Goal: Task Accomplishment & Management: Complete application form

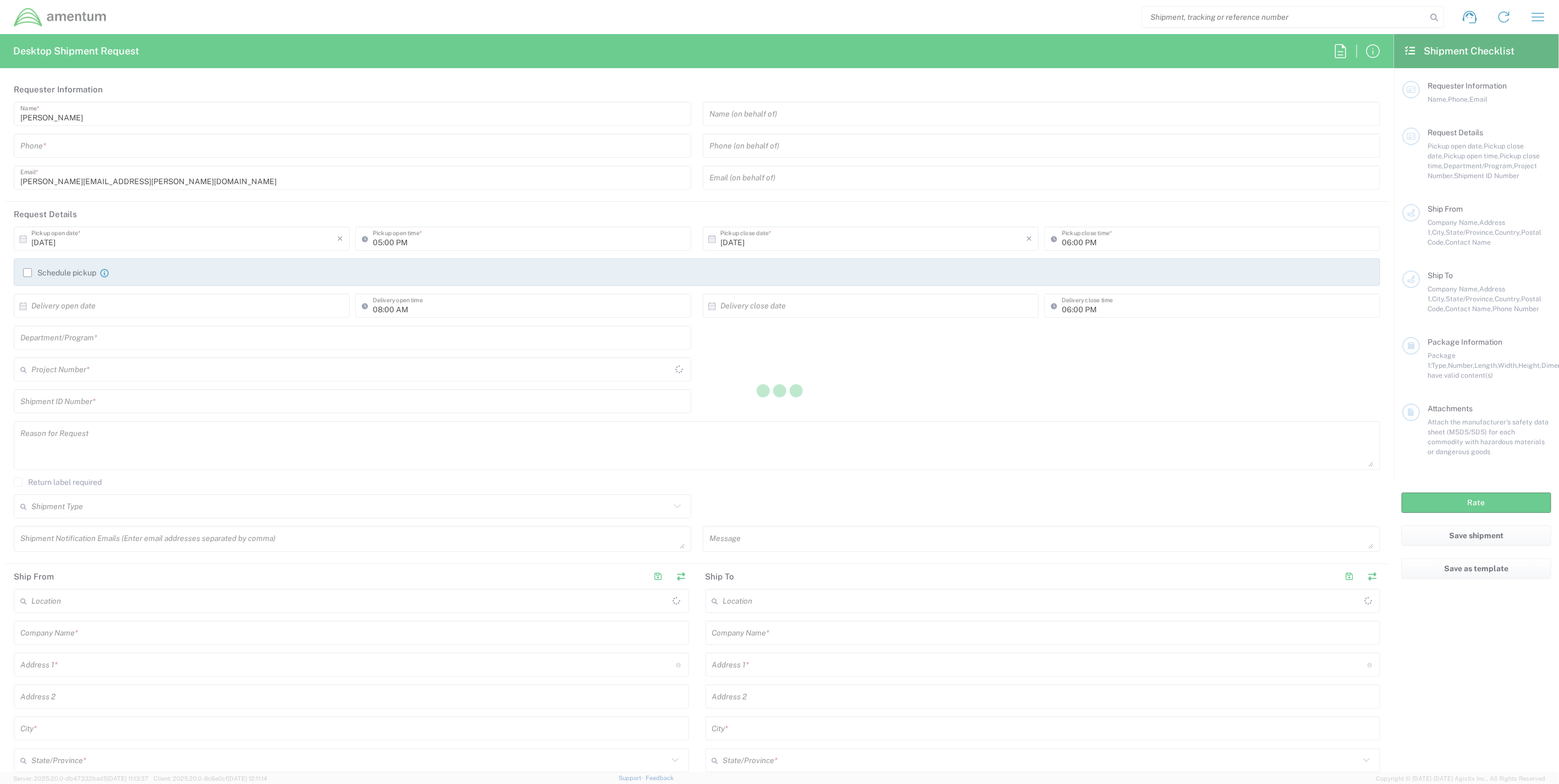
type input "[GEOGRAPHIC_DATA]"
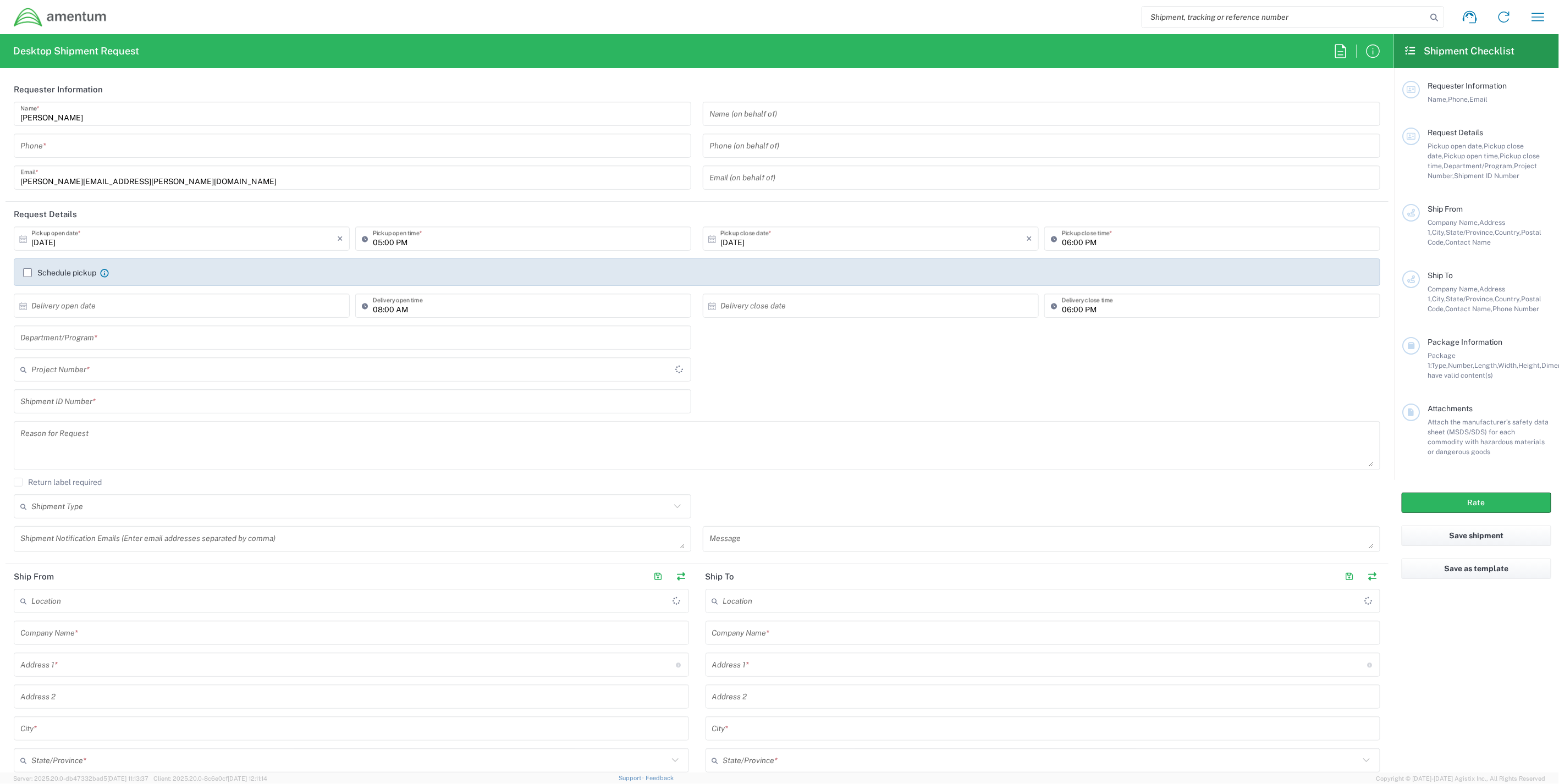
type input "IT - Support"
click at [122, 371] on input "text" at bounding box center [351, 370] width 639 height 19
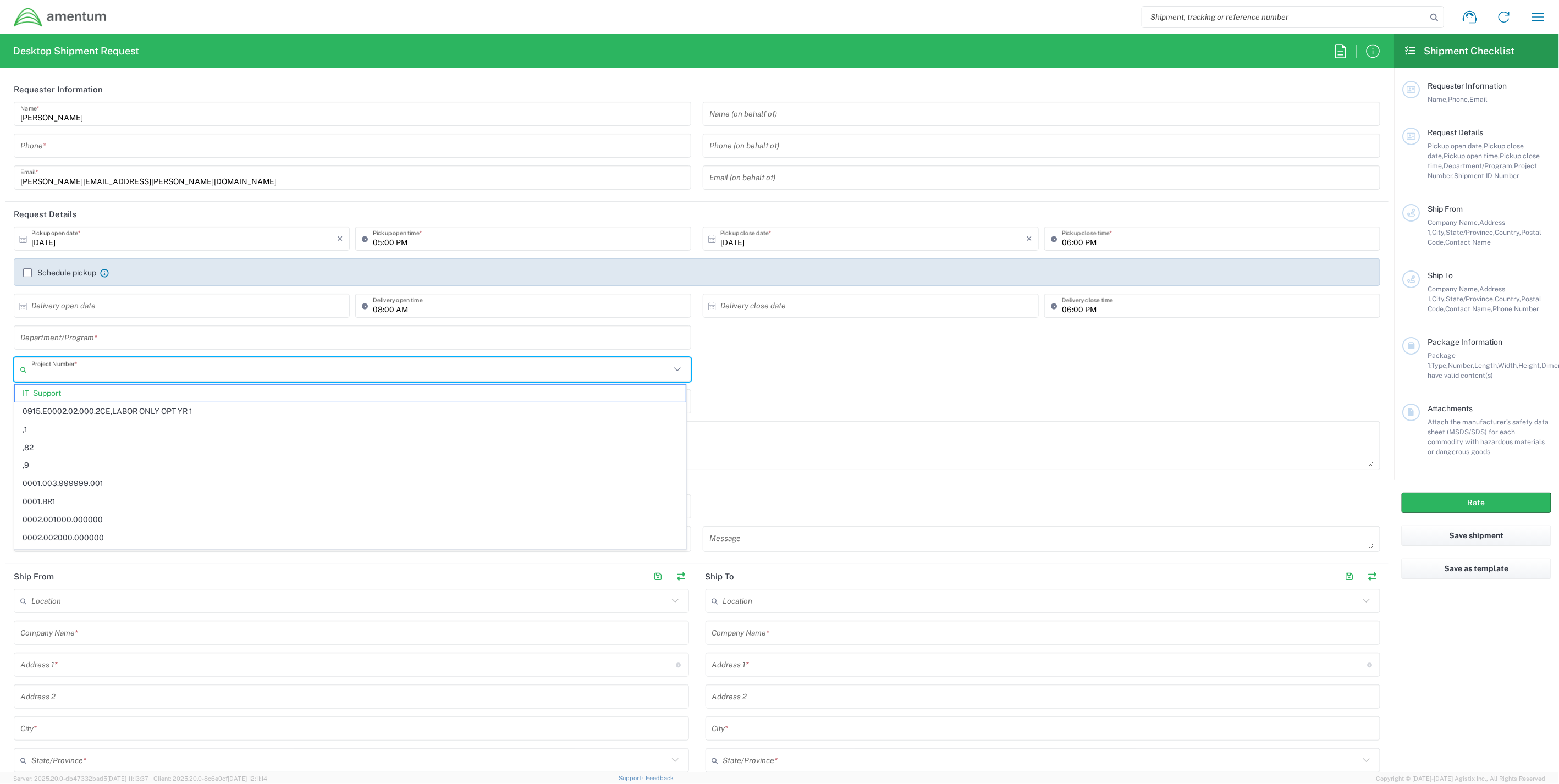
paste input "4942.CSS.21642.WAS17.0UNB.9999"
type input "4942.CSS.21642.WAS17.0UNB.9999"
